Goal: Information Seeking & Learning: Learn about a topic

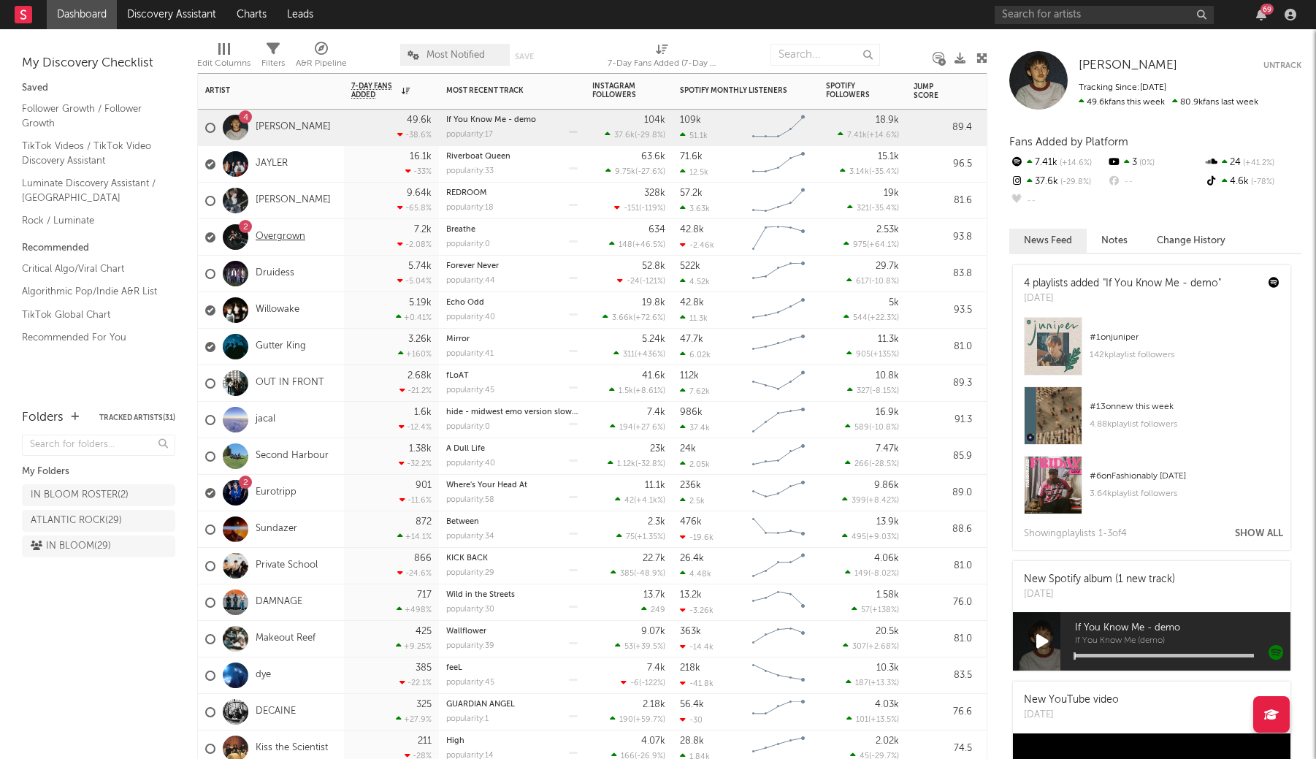
click at [275, 240] on link "Overgrown" at bounding box center [281, 237] width 50 height 12
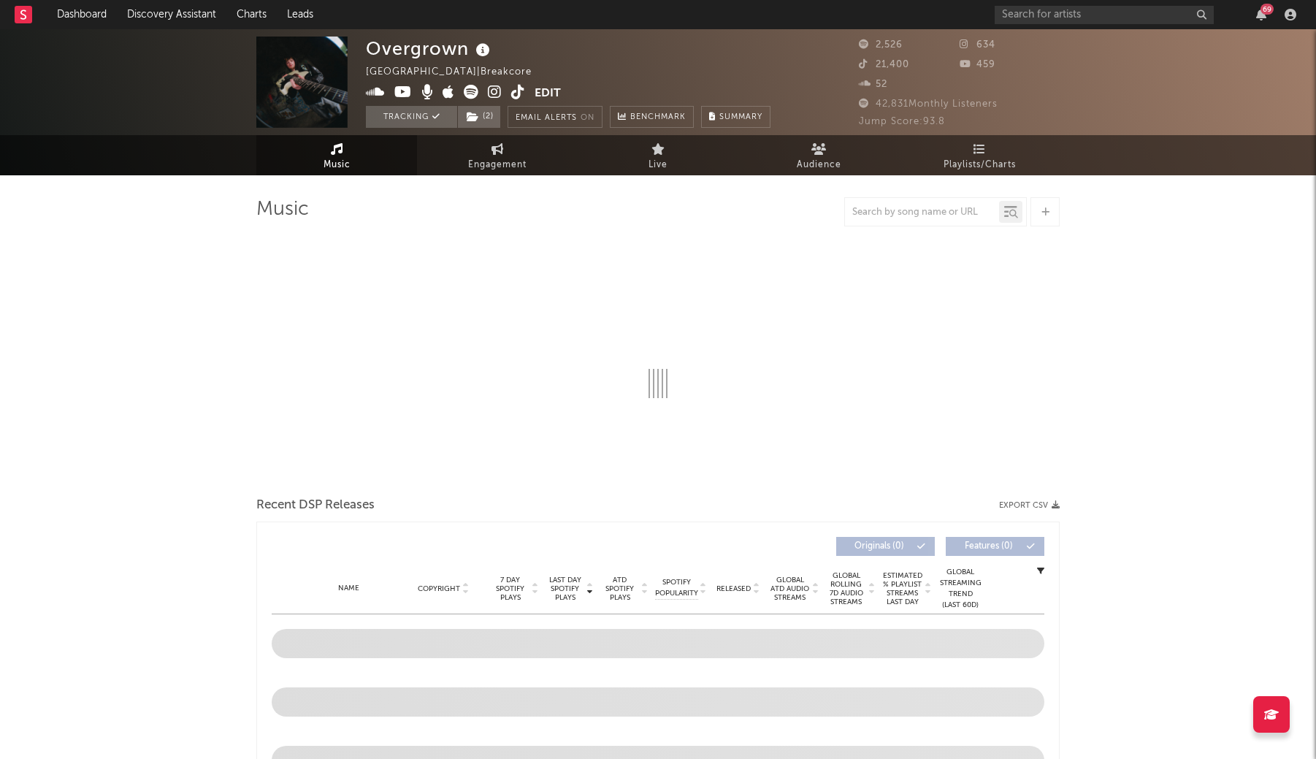
select select "1w"
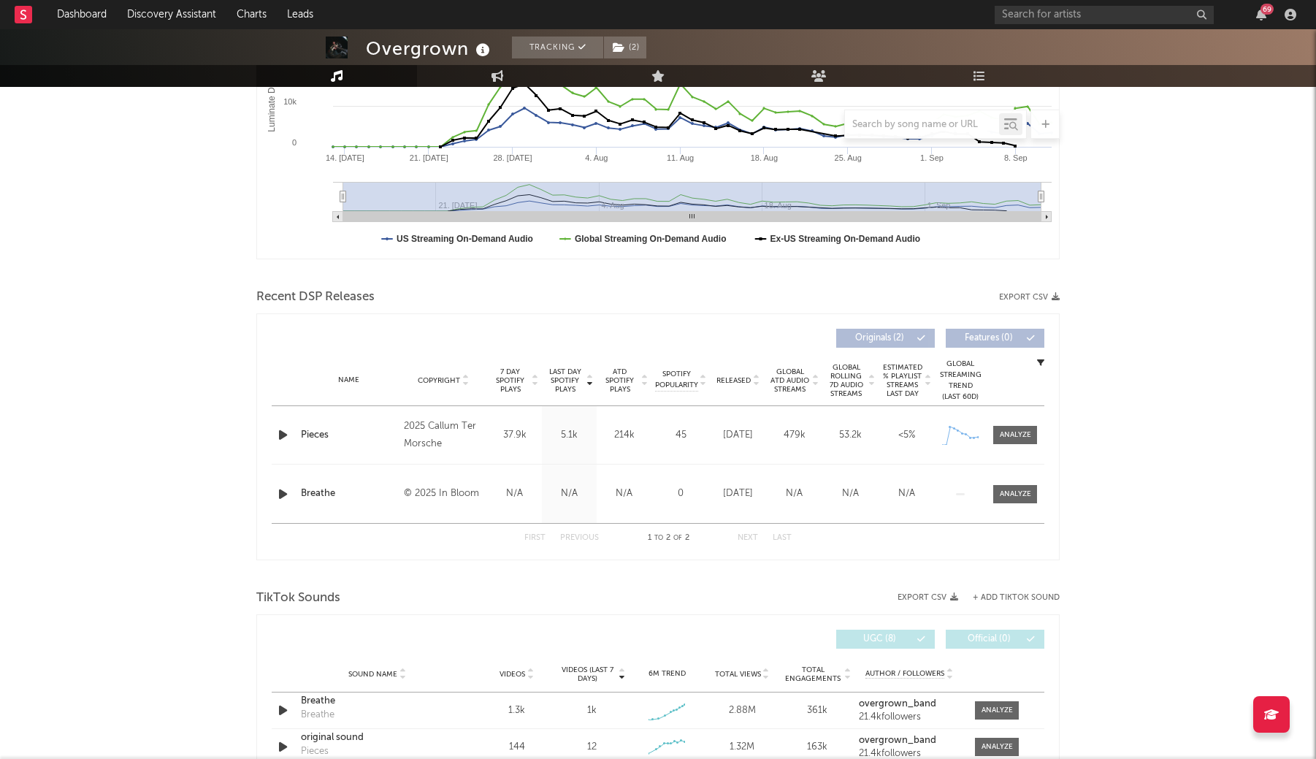
scroll to position [328, 0]
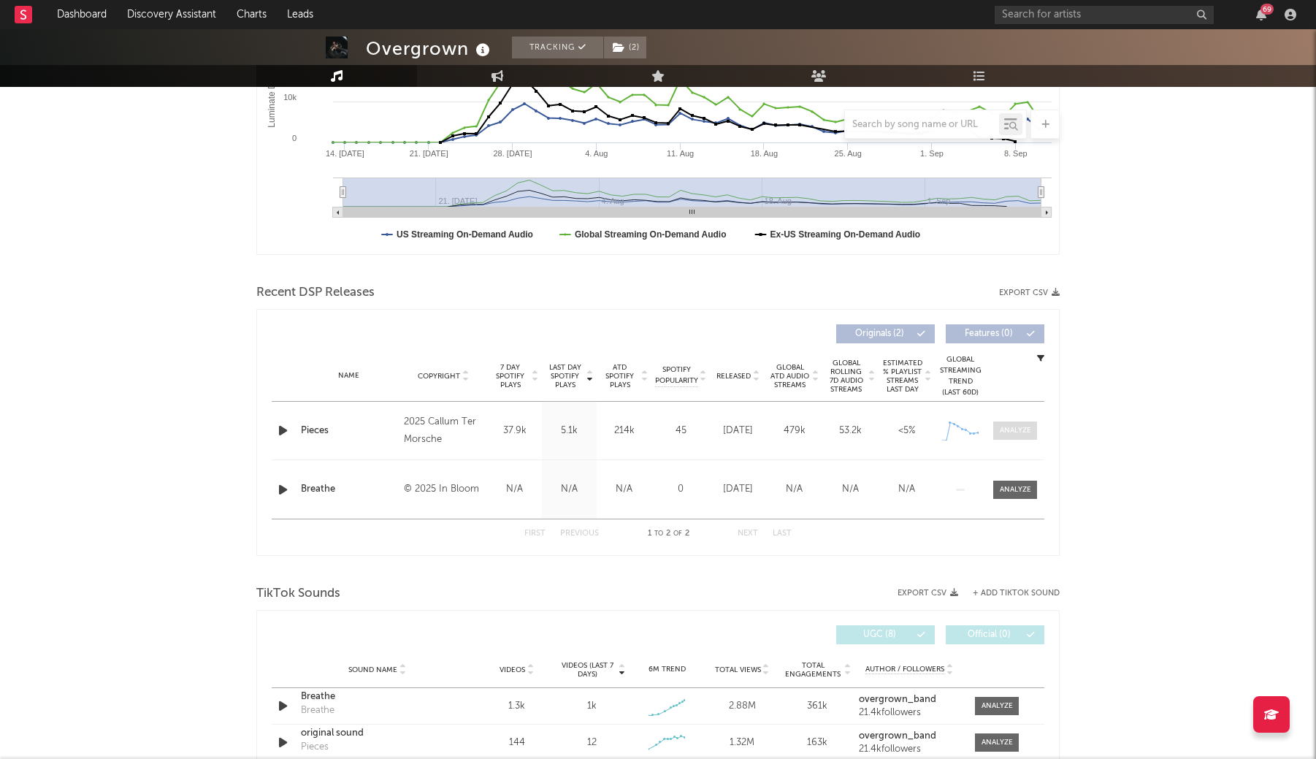
click at [1007, 425] on div at bounding box center [1015, 430] width 31 height 11
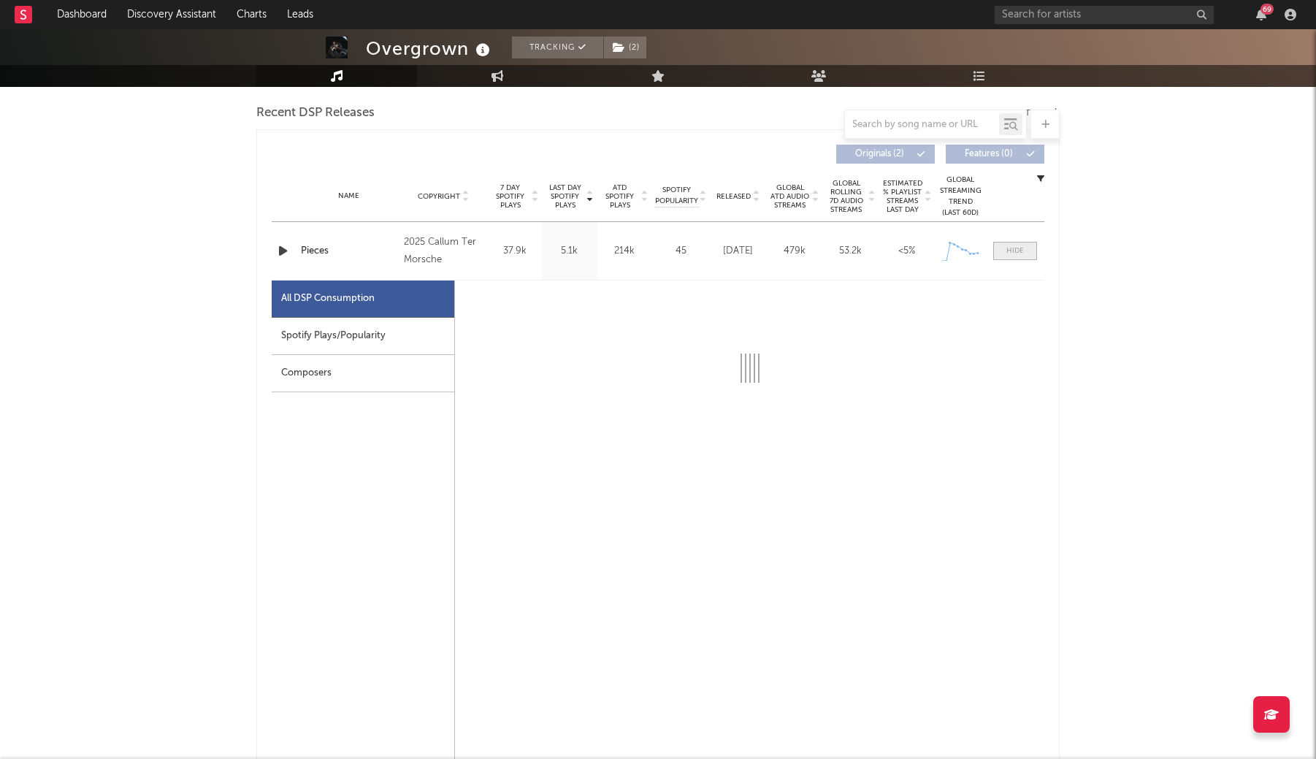
scroll to position [508, 0]
select select "1w"
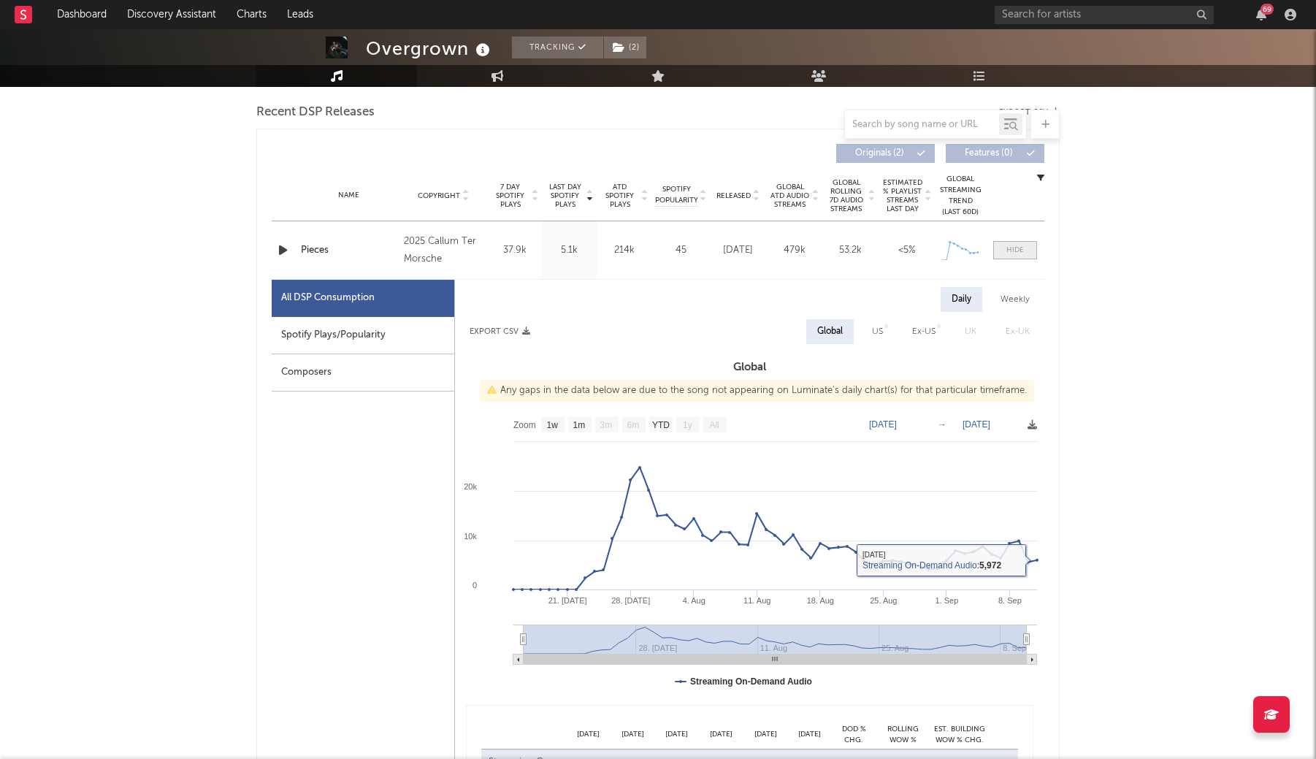
click at [1008, 247] on div at bounding box center [1015, 250] width 18 height 11
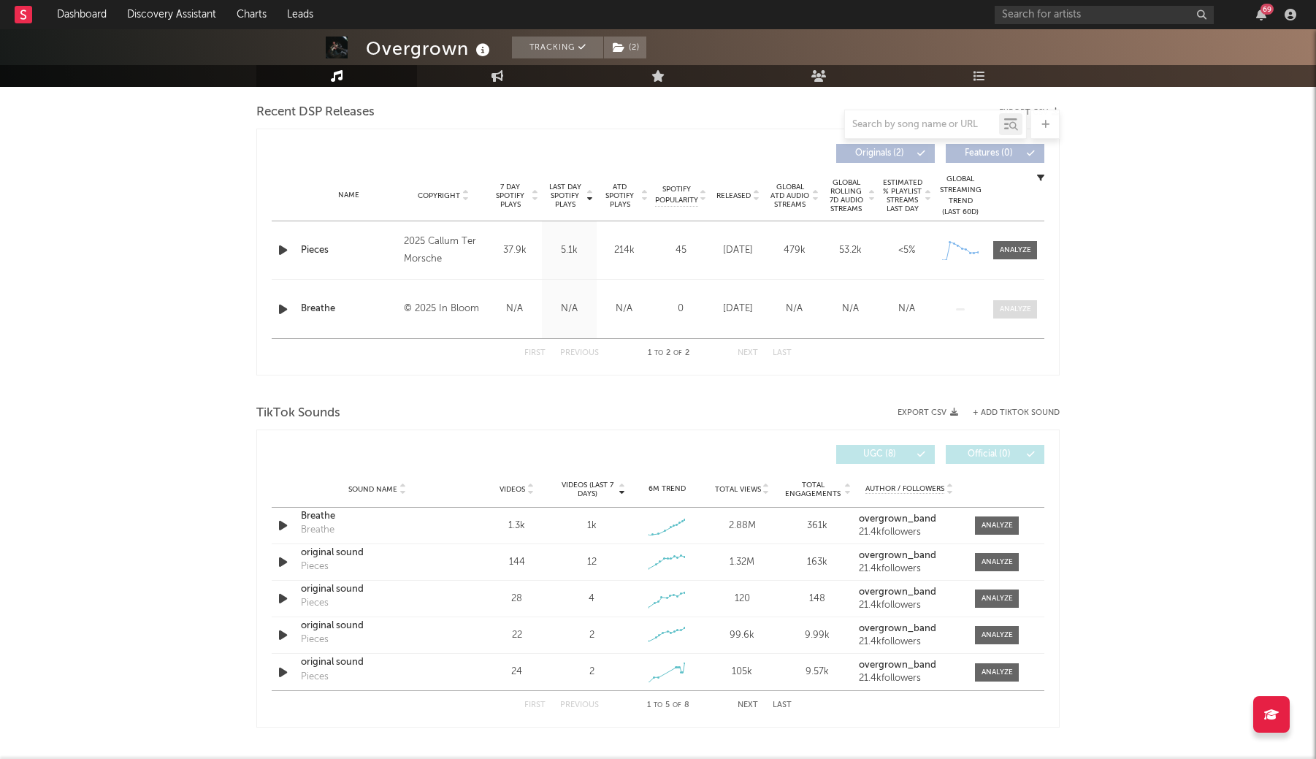
click at [1008, 312] on div at bounding box center [1015, 309] width 31 height 11
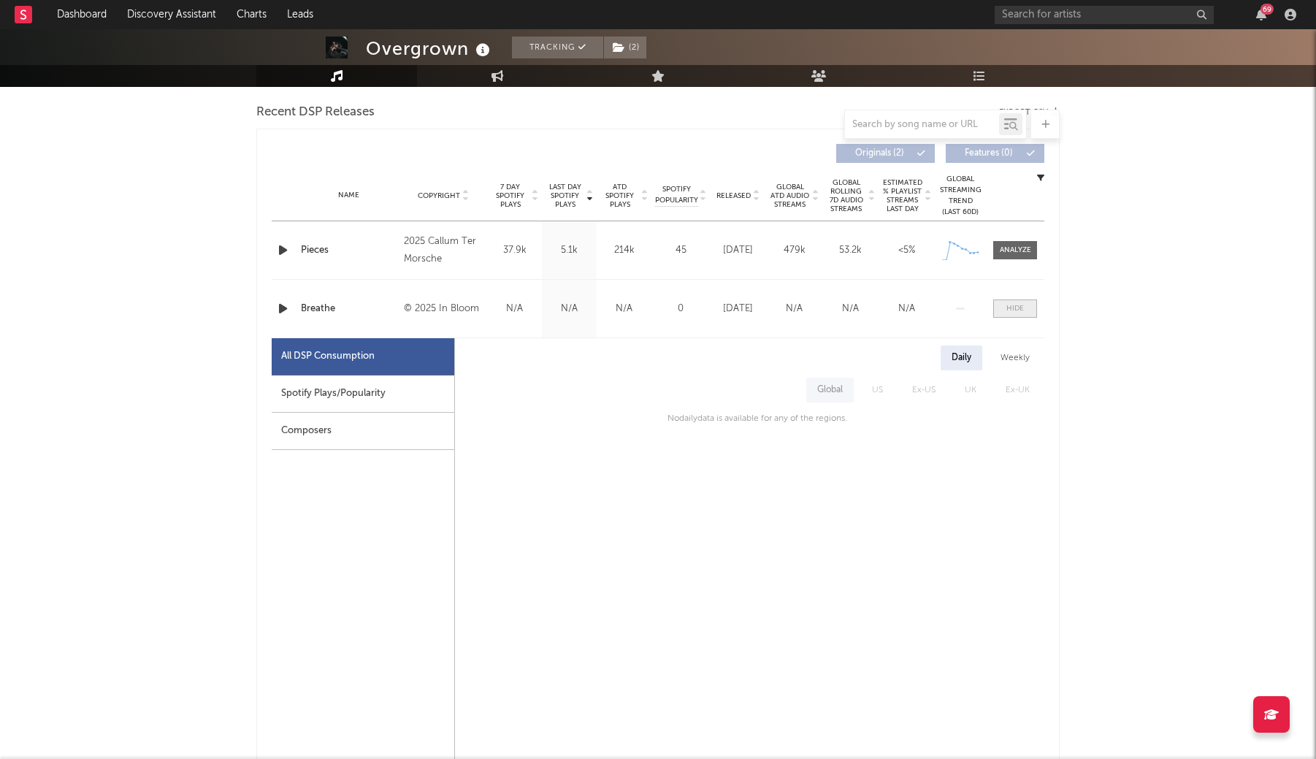
click at [1008, 312] on div at bounding box center [1015, 308] width 18 height 11
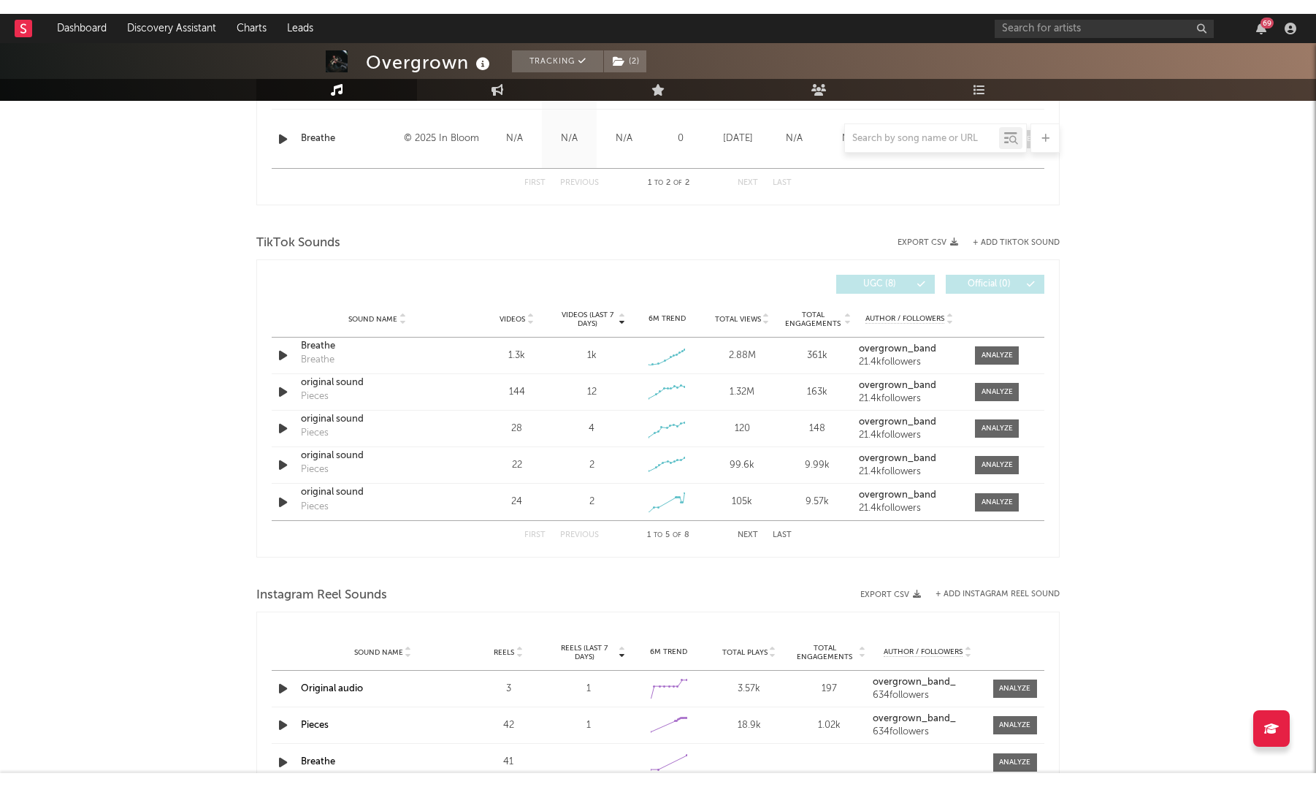
scroll to position [743, 0]
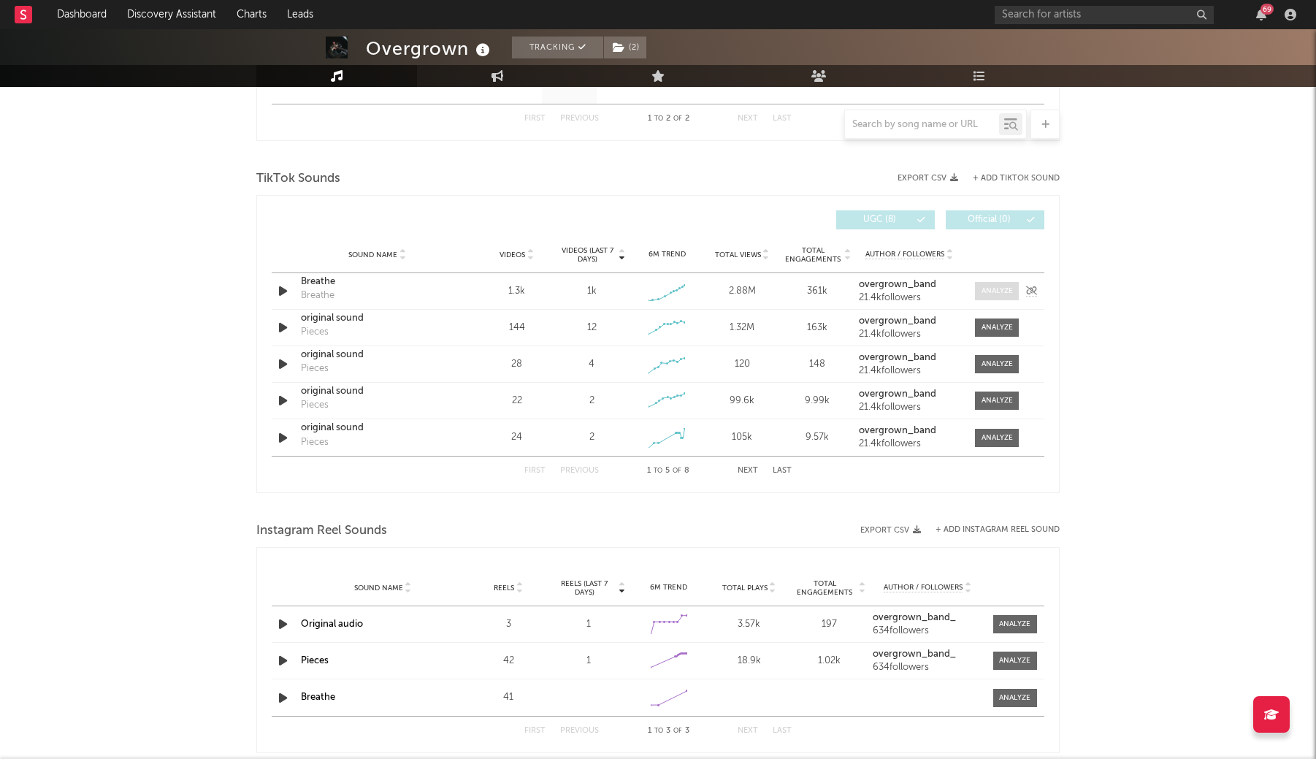
click at [995, 296] on div at bounding box center [997, 291] width 31 height 11
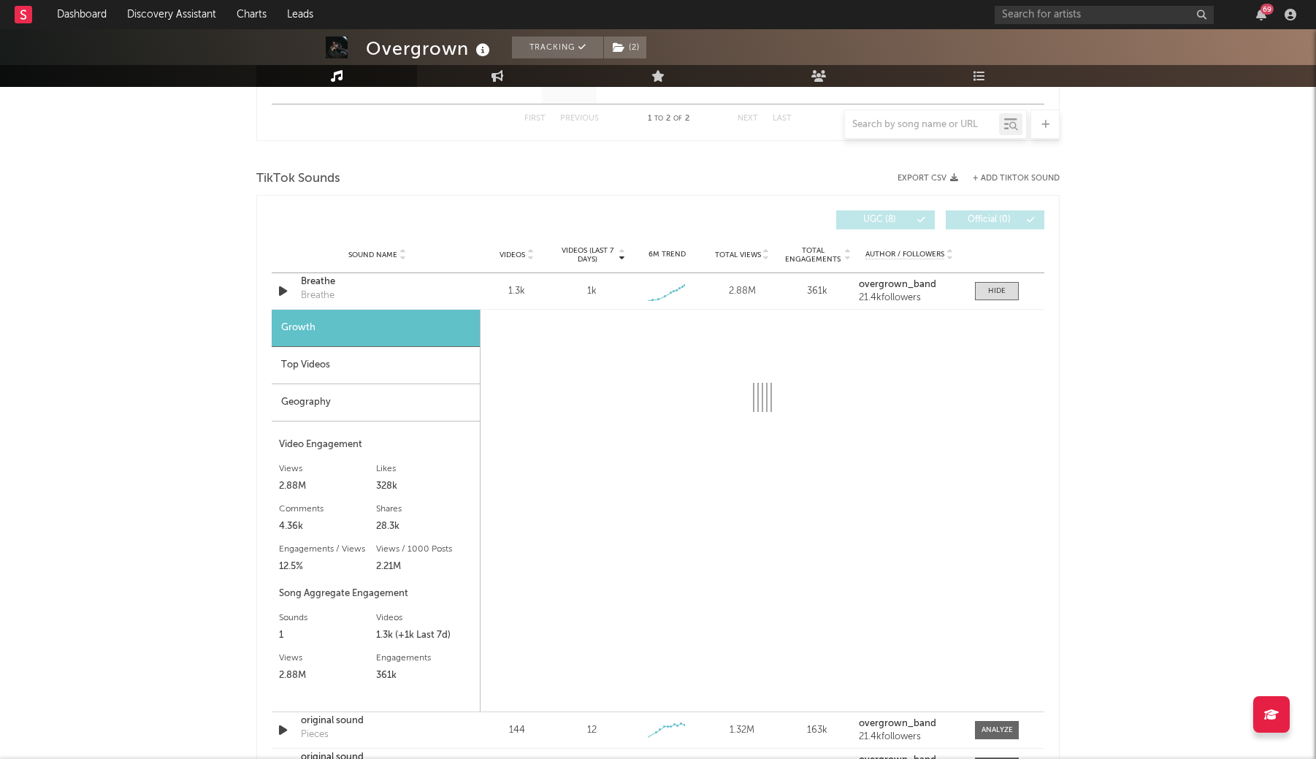
select select "1w"
